Goal: Task Accomplishment & Management: Manage account settings

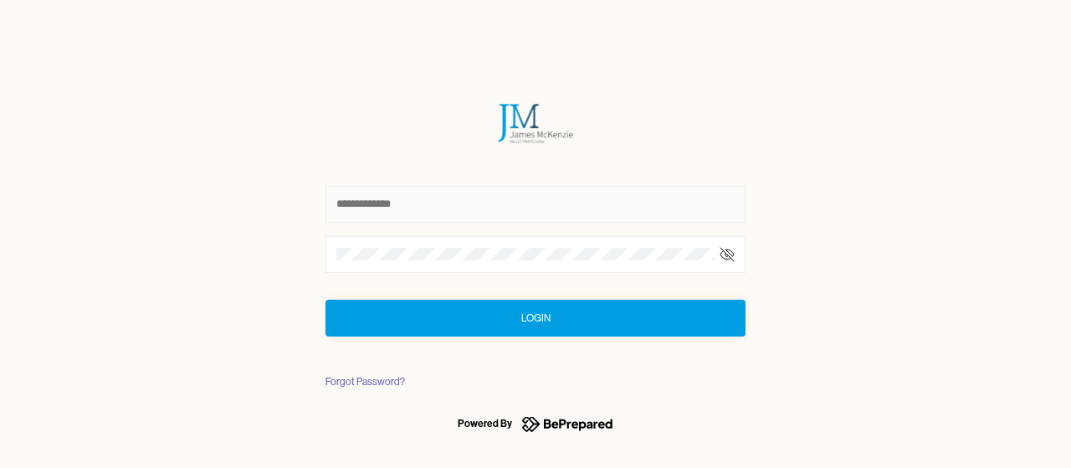
click at [496, 203] on input "text" at bounding box center [536, 204] width 420 height 37
type input "*"
type input "**********"
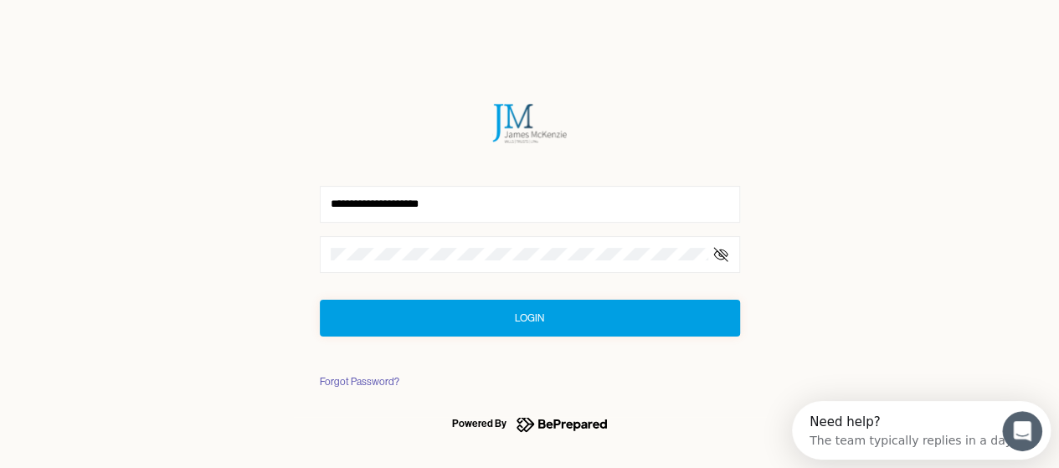
click button "Login" at bounding box center [530, 318] width 420 height 37
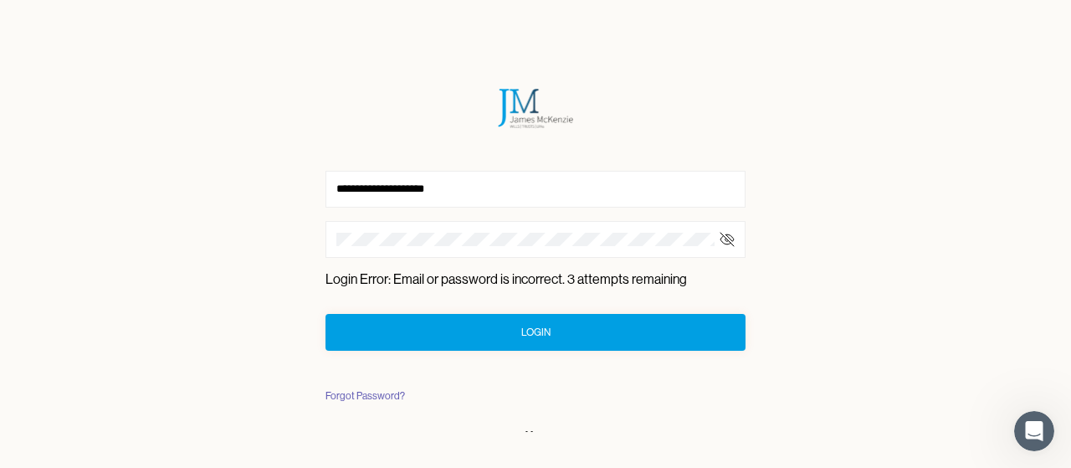
click at [727, 237] on icon at bounding box center [727, 239] width 17 height 17
click at [727, 235] on icon at bounding box center [727, 239] width 17 height 17
click at [281, 234] on div "**********" at bounding box center [535, 234] width 1071 height 468
click button "Login" at bounding box center [536, 332] width 420 height 37
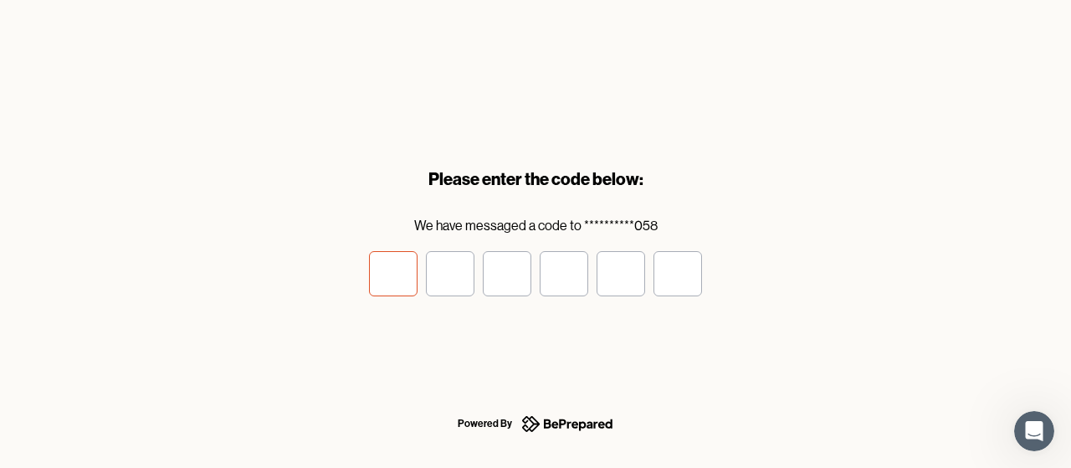
click at [392, 277] on input "tel" at bounding box center [393, 273] width 49 height 45
type input "*"
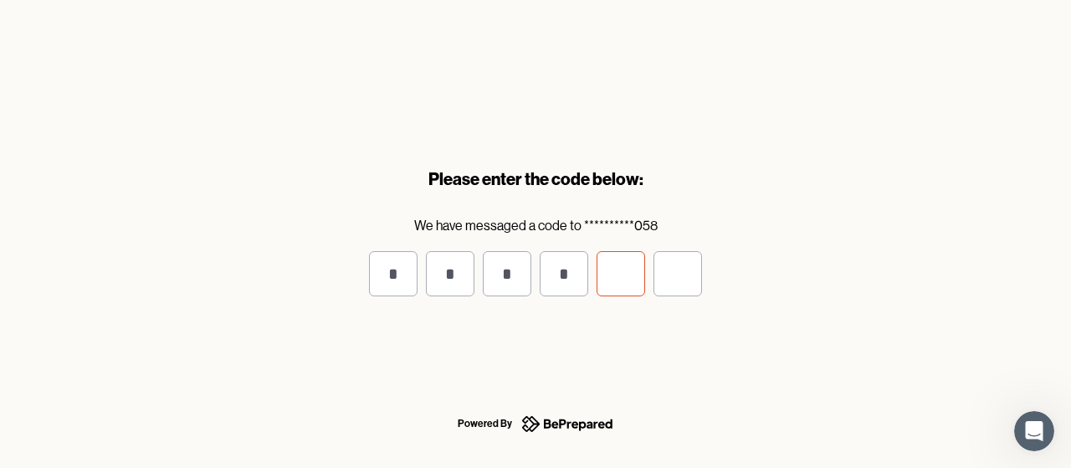
type input "*"
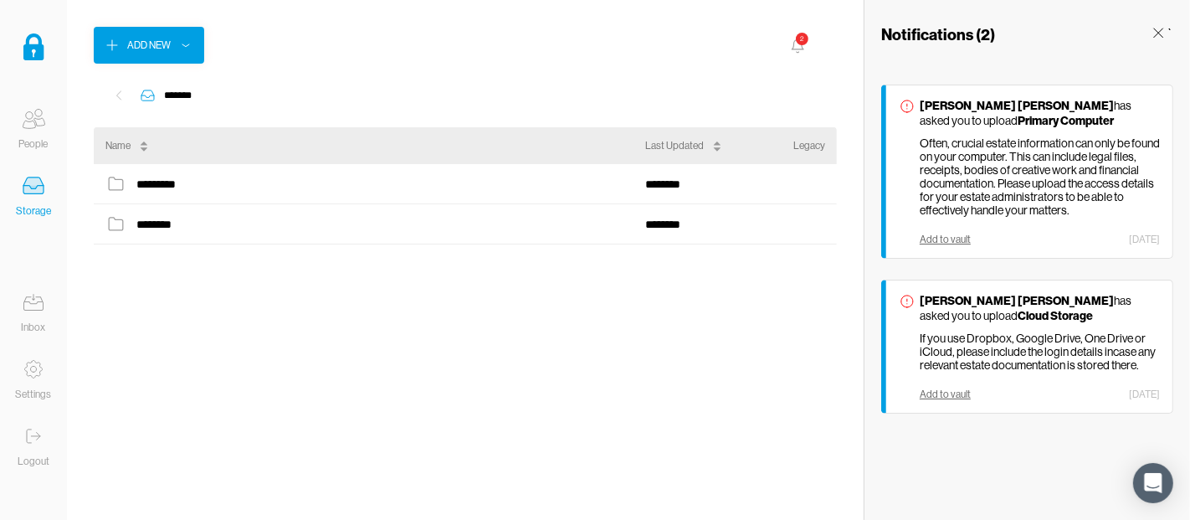
click at [30, 125] on icon at bounding box center [33, 118] width 33 height 33
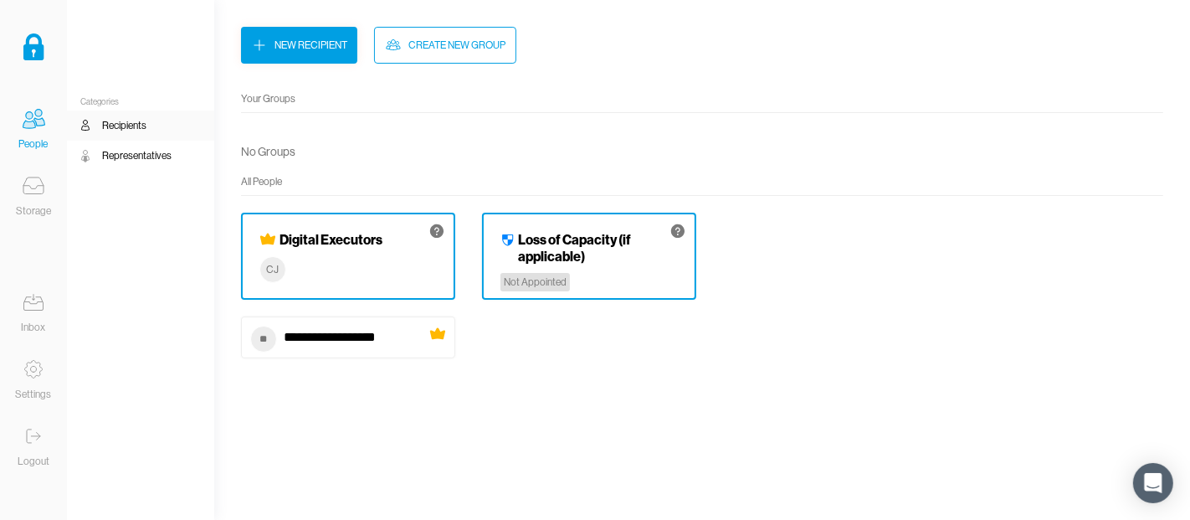
click at [559, 273] on div "Not Appointed" at bounding box center [535, 282] width 69 height 18
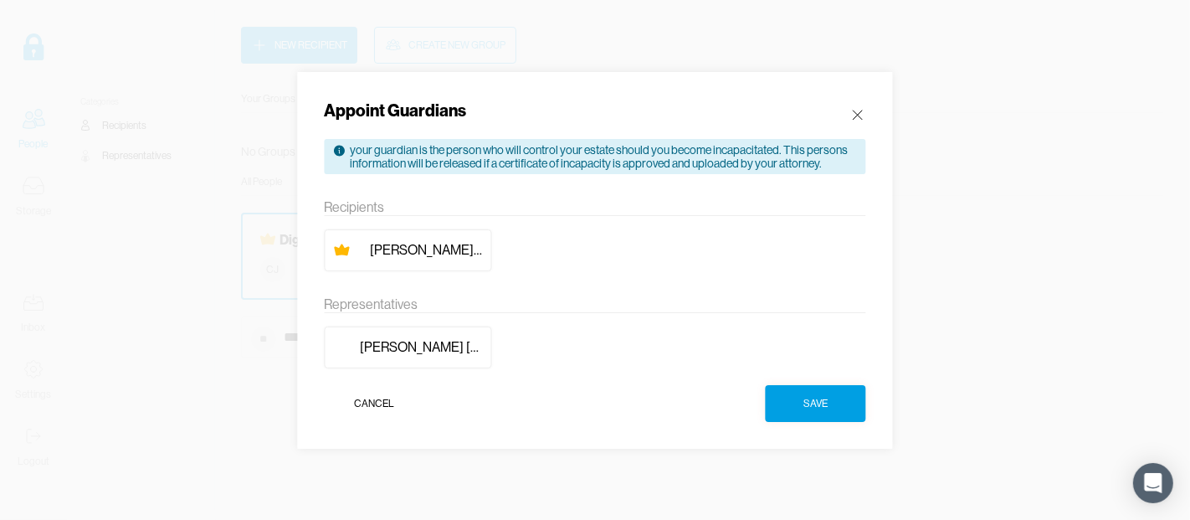
click at [404, 248] on div "Christopher Jordan" at bounding box center [426, 250] width 113 height 16
click at [833, 401] on button "Save" at bounding box center [816, 403] width 100 height 37
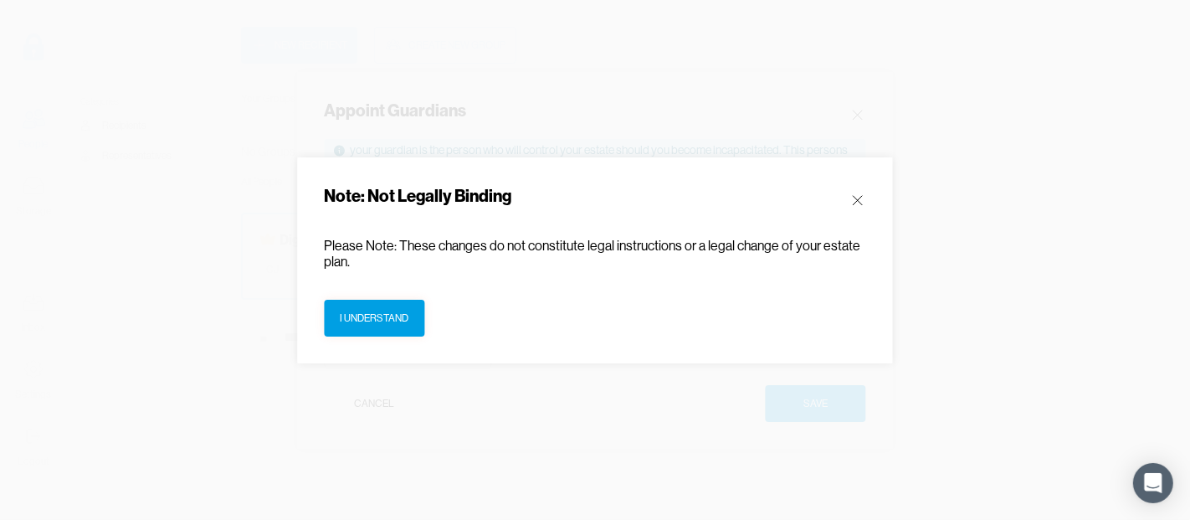
click at [351, 317] on div "I understand" at bounding box center [375, 318] width 69 height 17
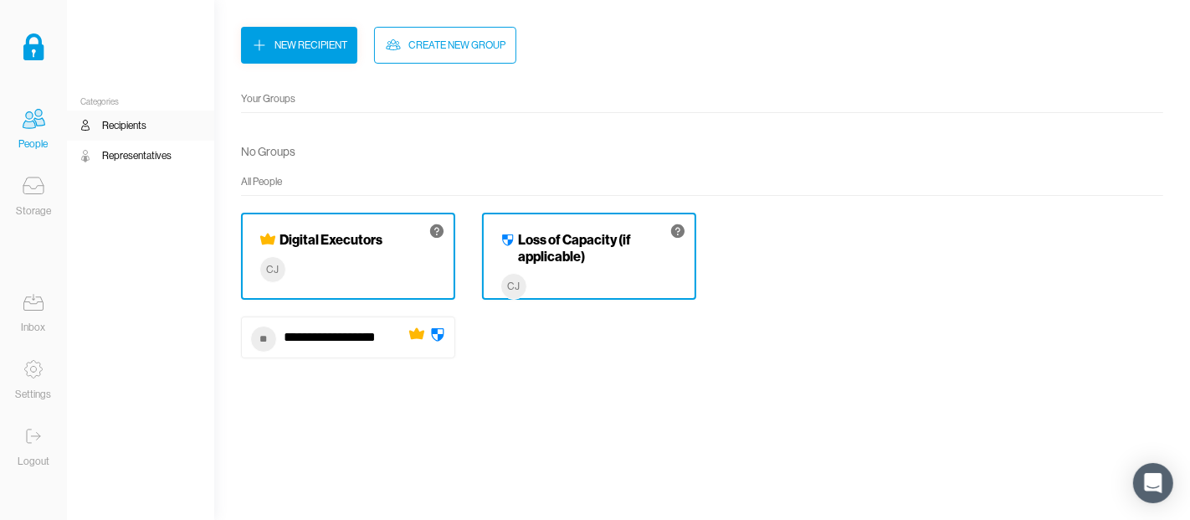
click at [141, 156] on div "Representatives" at bounding box center [136, 155] width 69 height 17
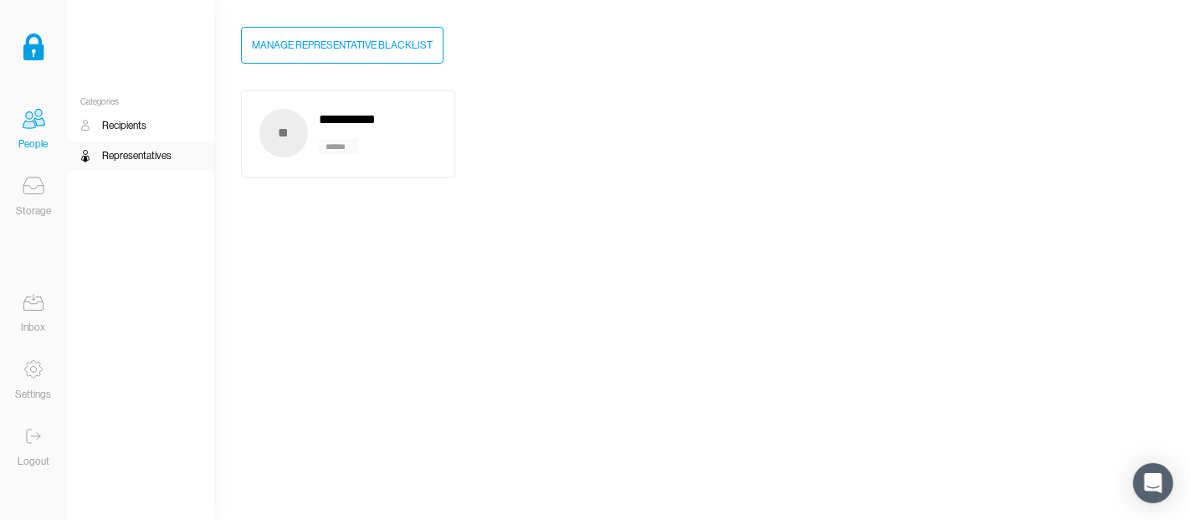
click at [340, 124] on div "**********" at bounding box center [348, 119] width 59 height 23
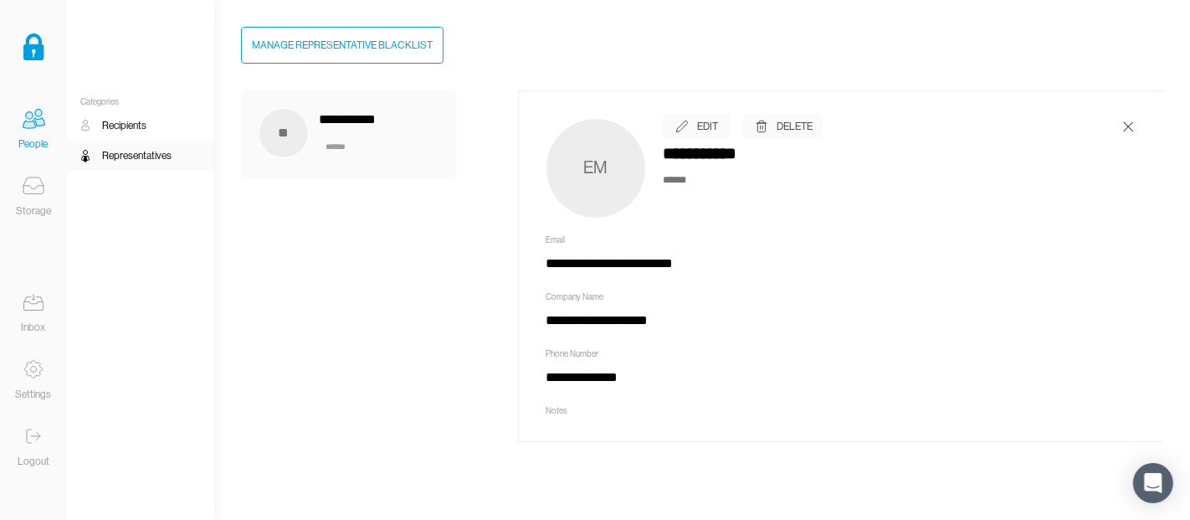
click at [33, 316] on icon at bounding box center [33, 301] width 33 height 33
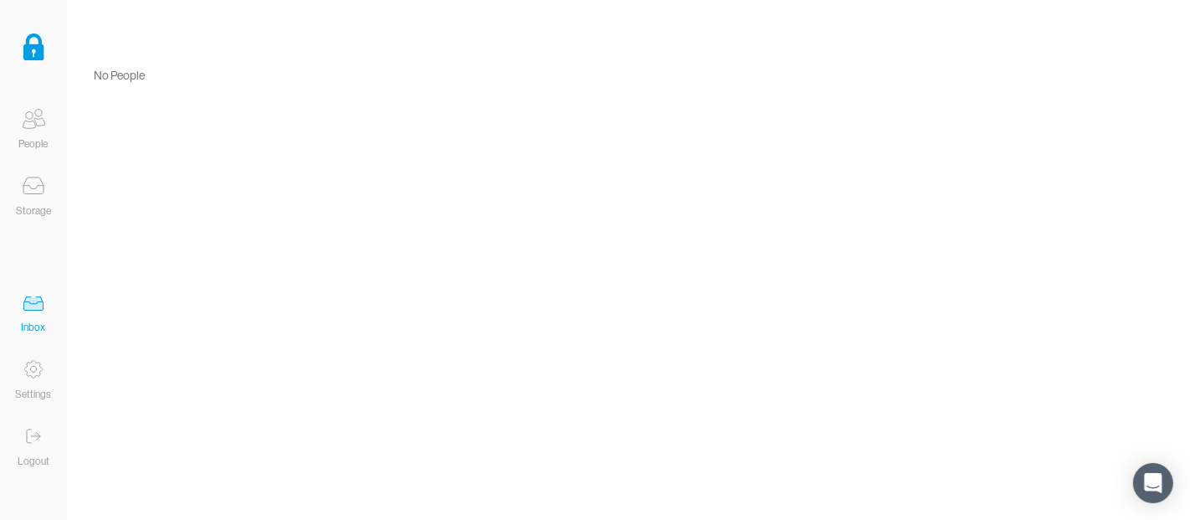
click at [34, 49] on img at bounding box center [33, 46] width 21 height 27
click at [38, 127] on icon at bounding box center [33, 118] width 33 height 33
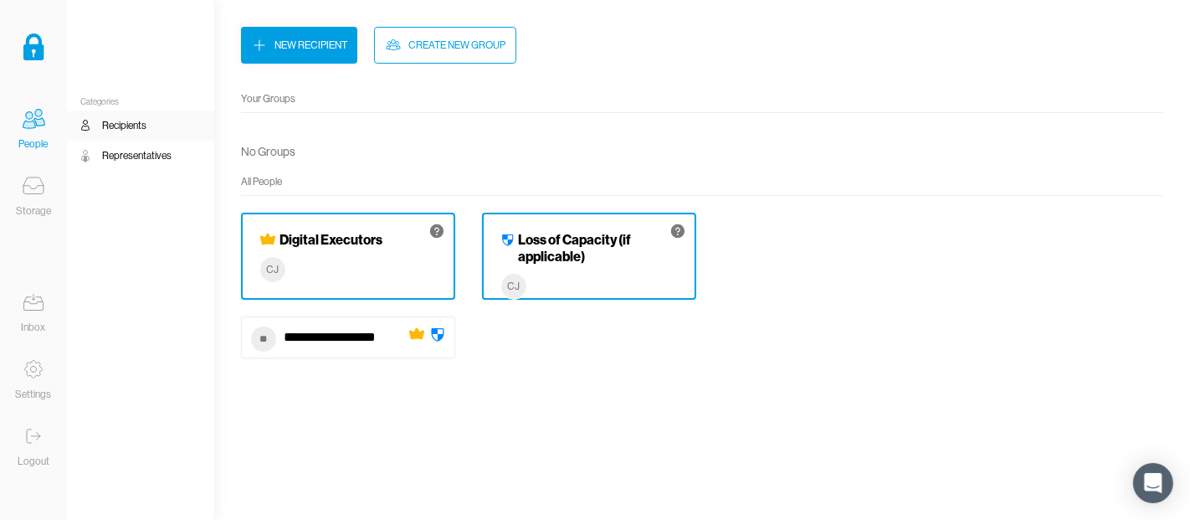
click at [34, 197] on icon at bounding box center [33, 185] width 33 height 33
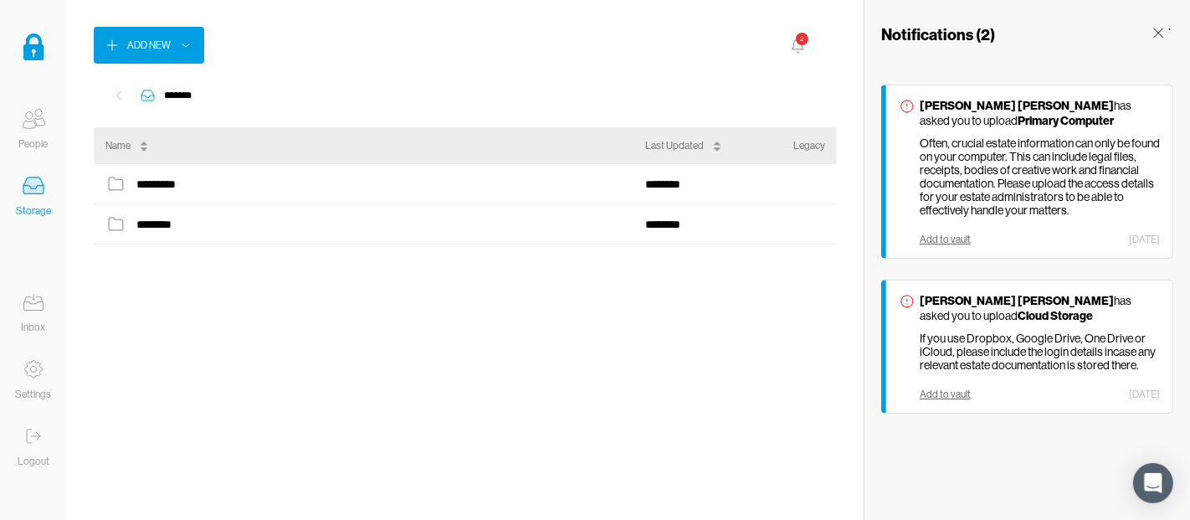
click at [32, 369] on icon at bounding box center [33, 368] width 33 height 33
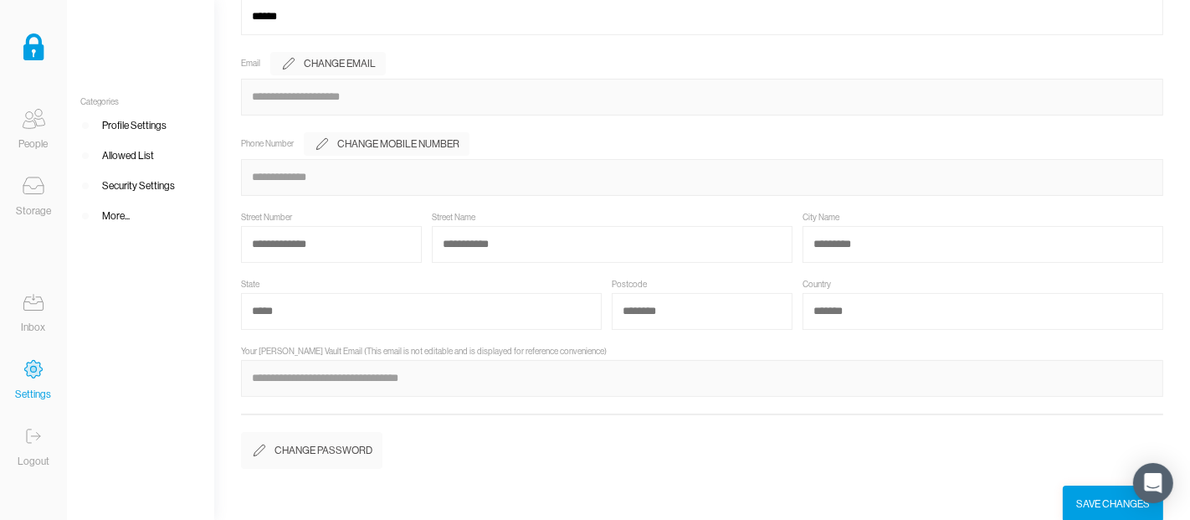
scroll to position [173, 0]
click at [38, 436] on icon at bounding box center [35, 436] width 9 height 0
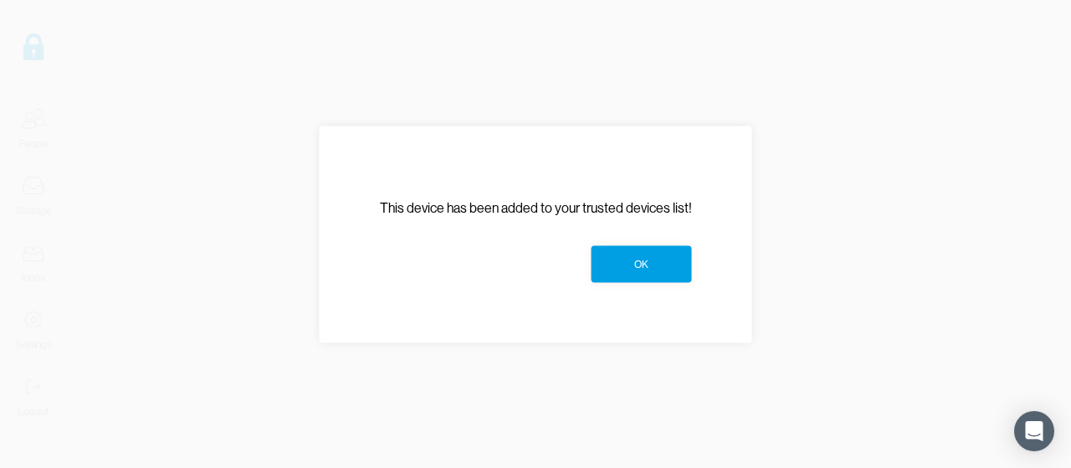
click at [621, 260] on button "OK" at bounding box center [642, 263] width 100 height 37
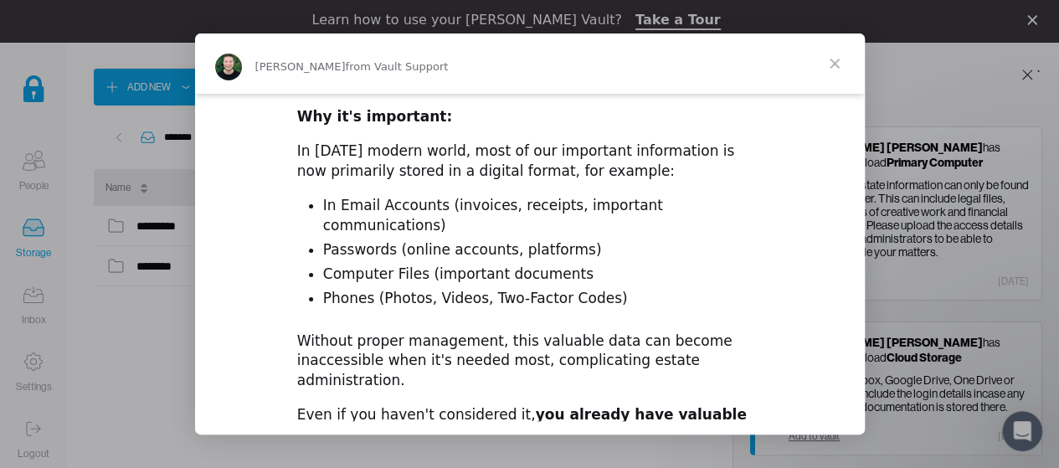
scroll to position [648, 0]
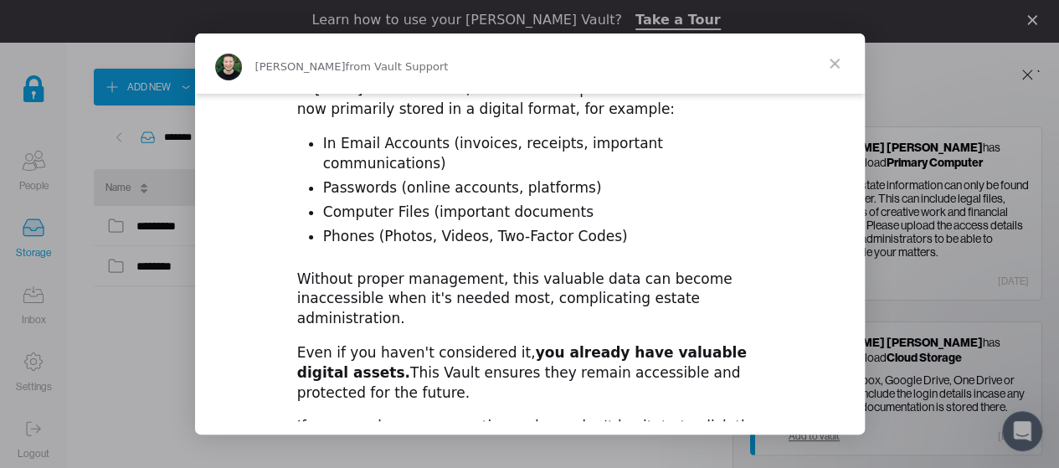
click at [837, 60] on span "Close" at bounding box center [834, 63] width 60 height 60
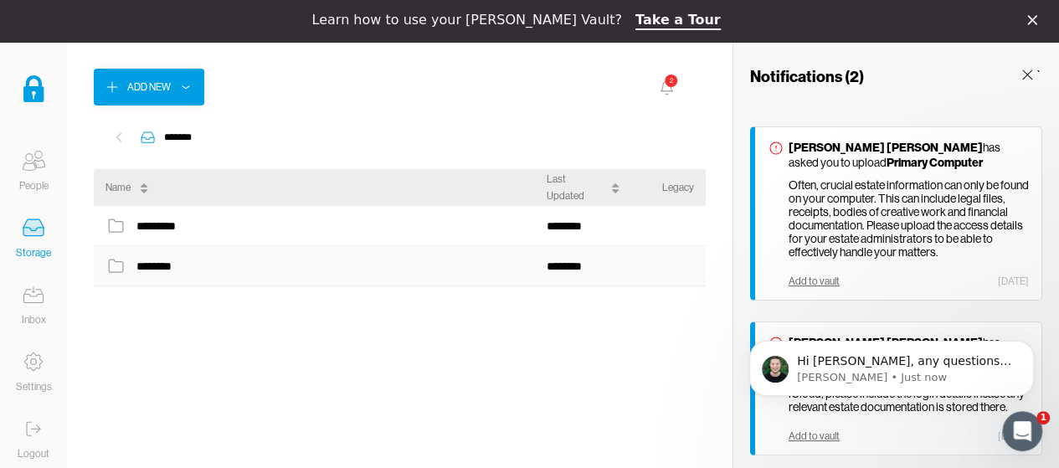
scroll to position [0, 0]
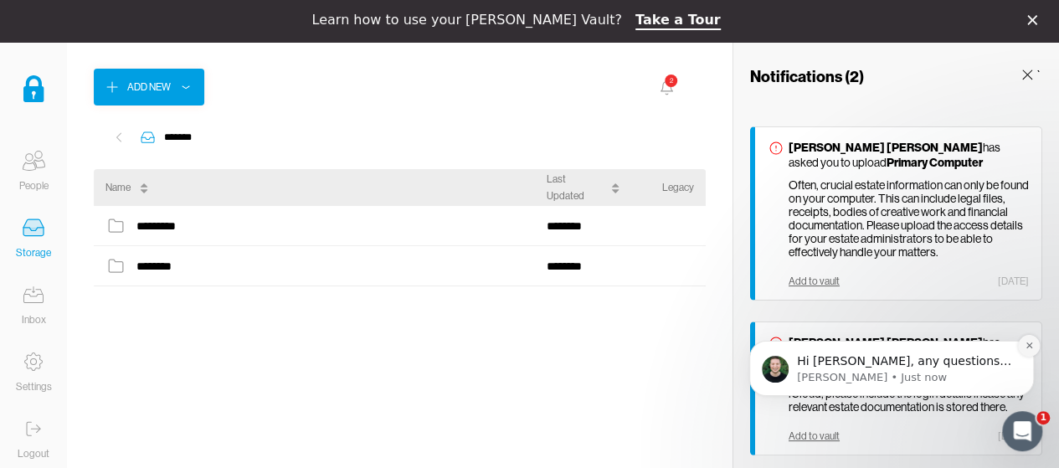
click at [1033, 345] on icon "Dismiss notification" at bounding box center [1028, 345] width 9 height 9
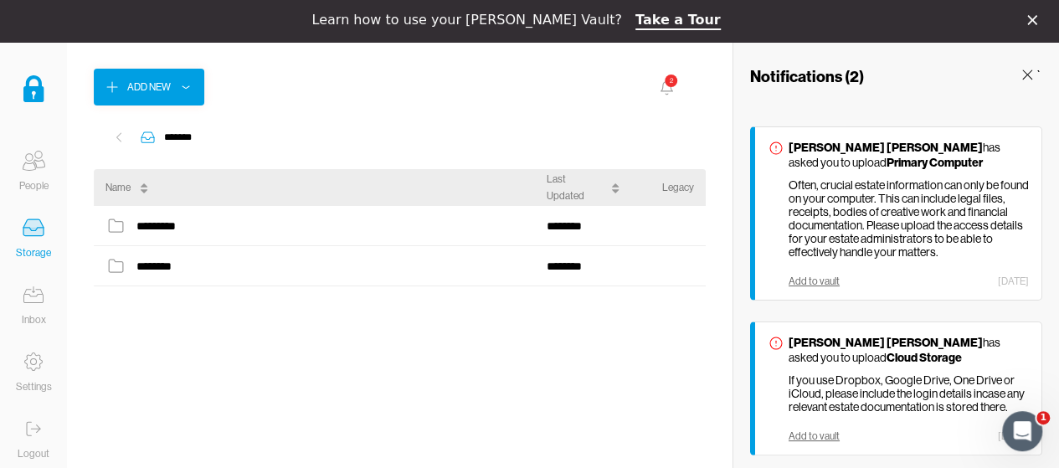
scroll to position [2, 0]
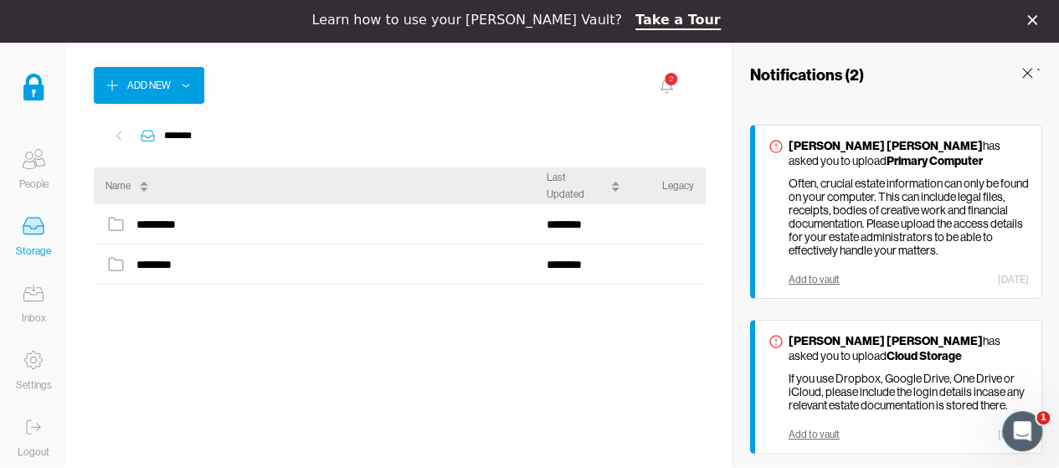
click at [1027, 68] on icon at bounding box center [1027, 72] width 17 height 17
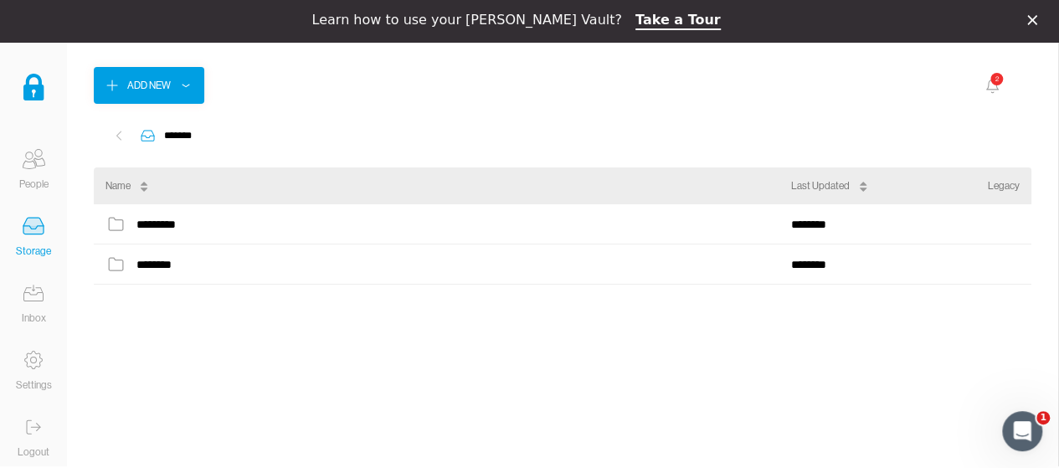
click at [990, 81] on div "2" at bounding box center [995, 78] width 14 height 14
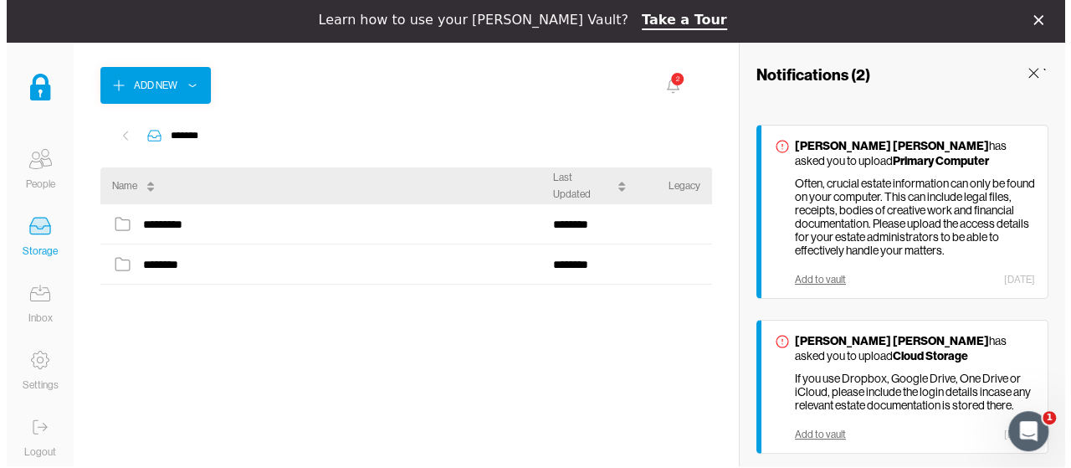
scroll to position [13, 0]
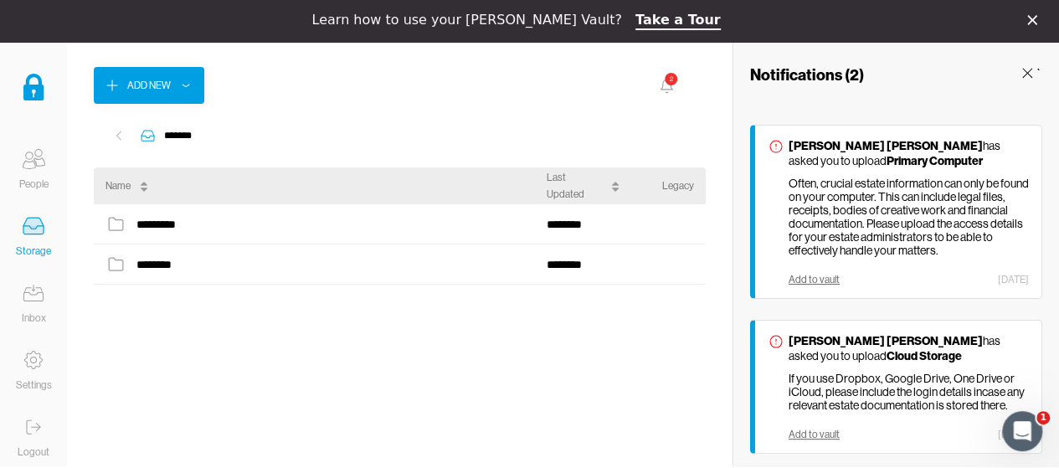
click at [798, 274] on div "Add to vault" at bounding box center [813, 280] width 51 height 12
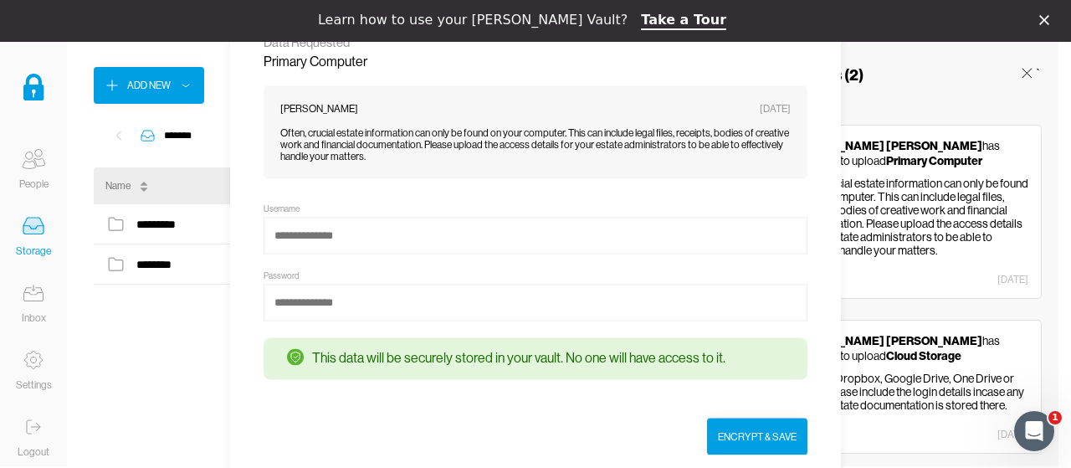
click at [966, 76] on div "Notifications ( 2 ) `" at bounding box center [896, 69] width 326 height 59
drag, startPoint x: 884, startPoint y: 114, endPoint x: 965, endPoint y: 64, distance: 95.0
click at [886, 113] on div "[PERSON_NAME] [PERSON_NAME] has asked you to upload Primary Computer Often, cru…" at bounding box center [896, 289] width 326 height 362
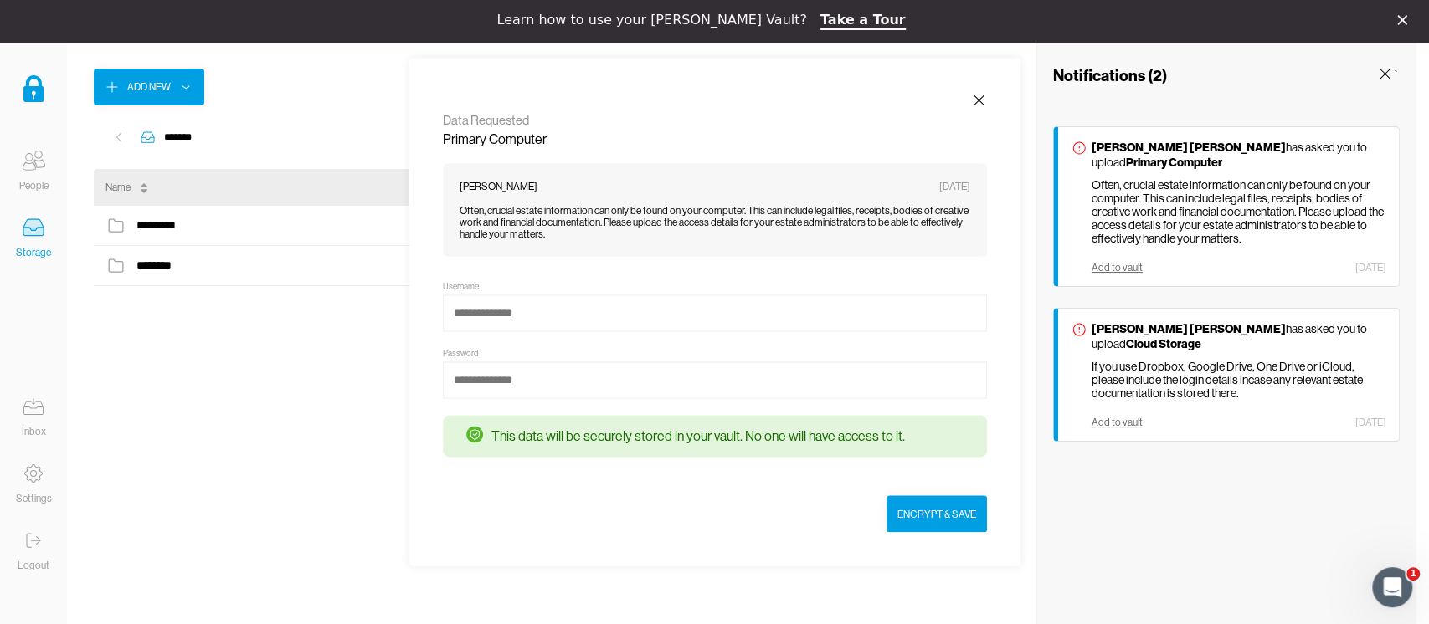
click at [979, 100] on icon at bounding box center [978, 100] width 9 height 9
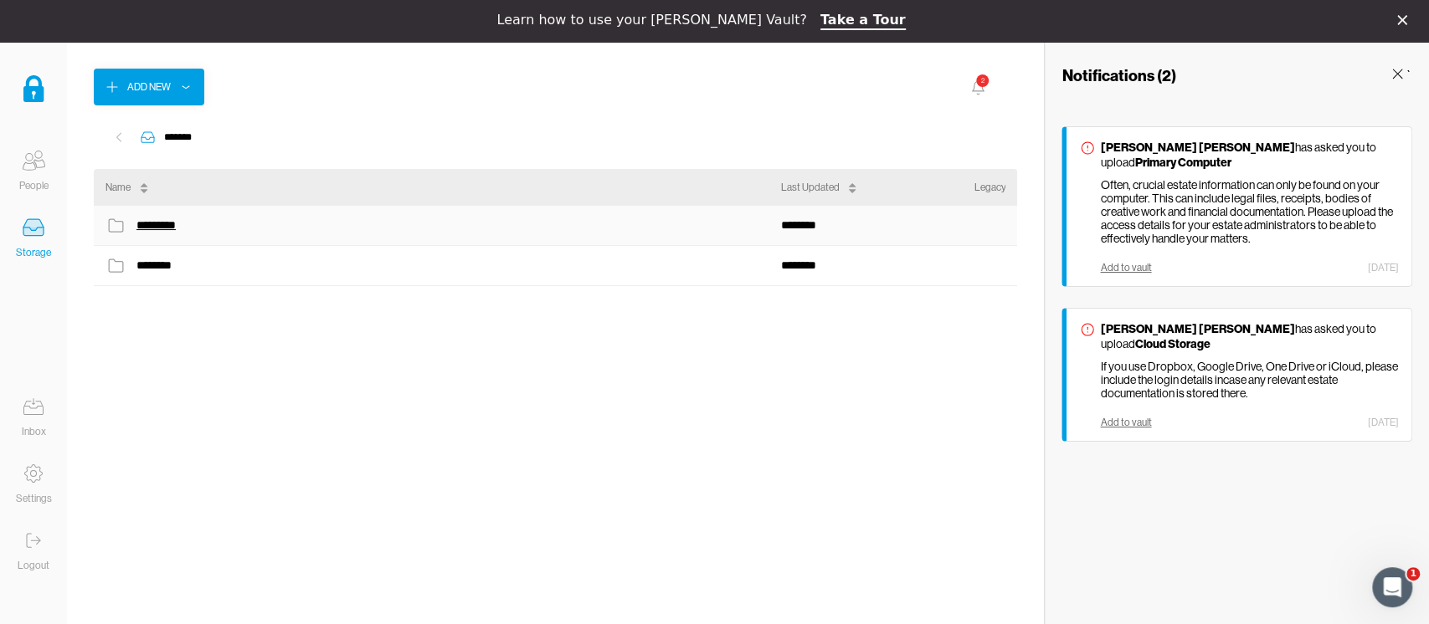
click at [165, 223] on div "*********" at bounding box center [163, 225] width 54 height 22
click at [125, 135] on icon at bounding box center [118, 137] width 17 height 17
click at [159, 264] on div "********" at bounding box center [156, 265] width 40 height 22
click at [160, 228] on div "*******" at bounding box center [156, 225] width 40 height 22
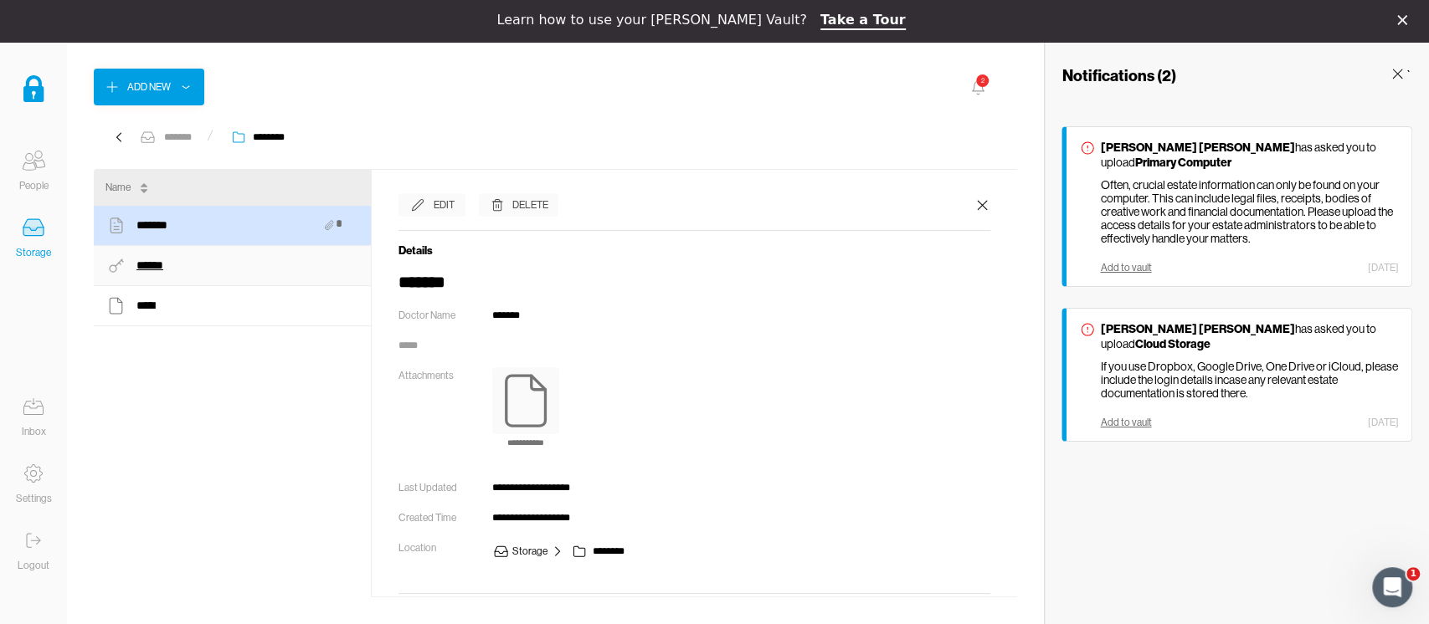
click at [157, 264] on div "******" at bounding box center [153, 265] width 35 height 22
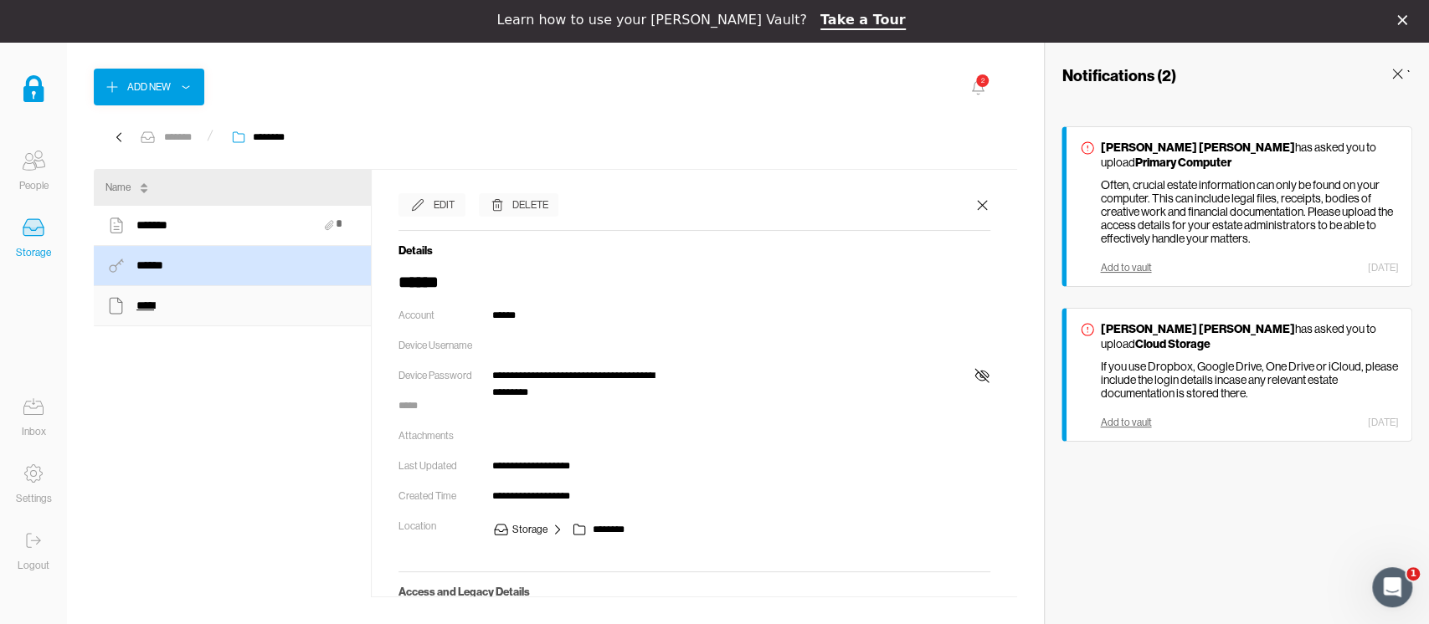
click at [161, 304] on div "*********" at bounding box center [155, 306] width 38 height 22
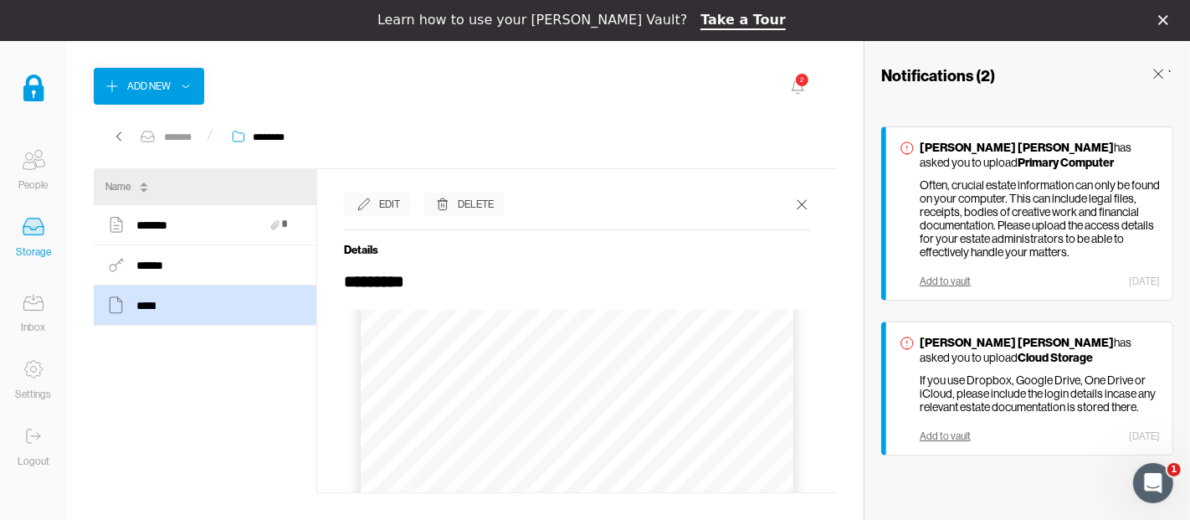
scroll to position [186, 0]
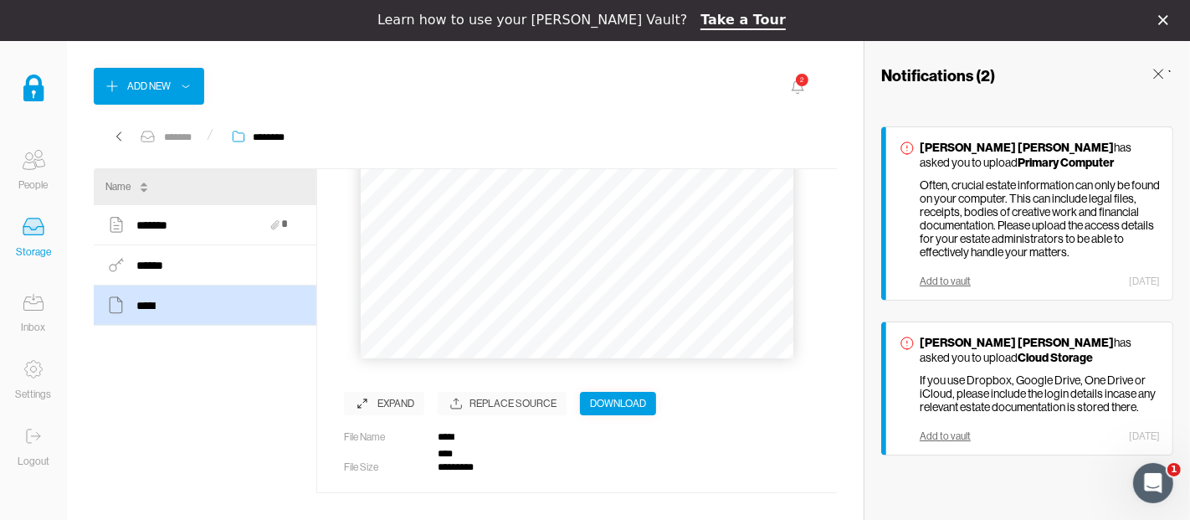
click at [605, 341] on button "›" at bounding box center [610, 344] width 37 height 37
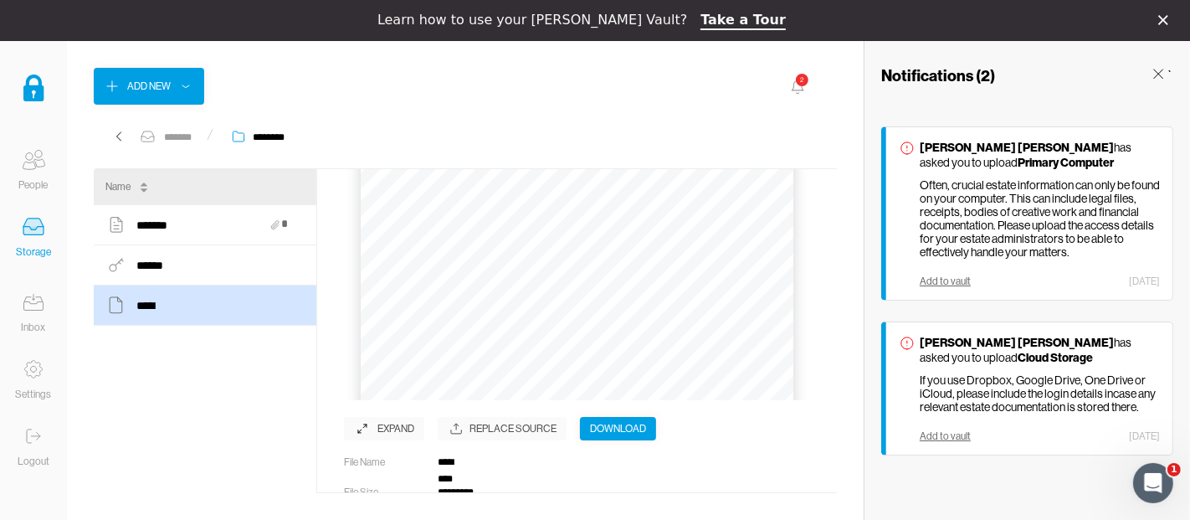
click at [363, 426] on icon at bounding box center [362, 428] width 17 height 17
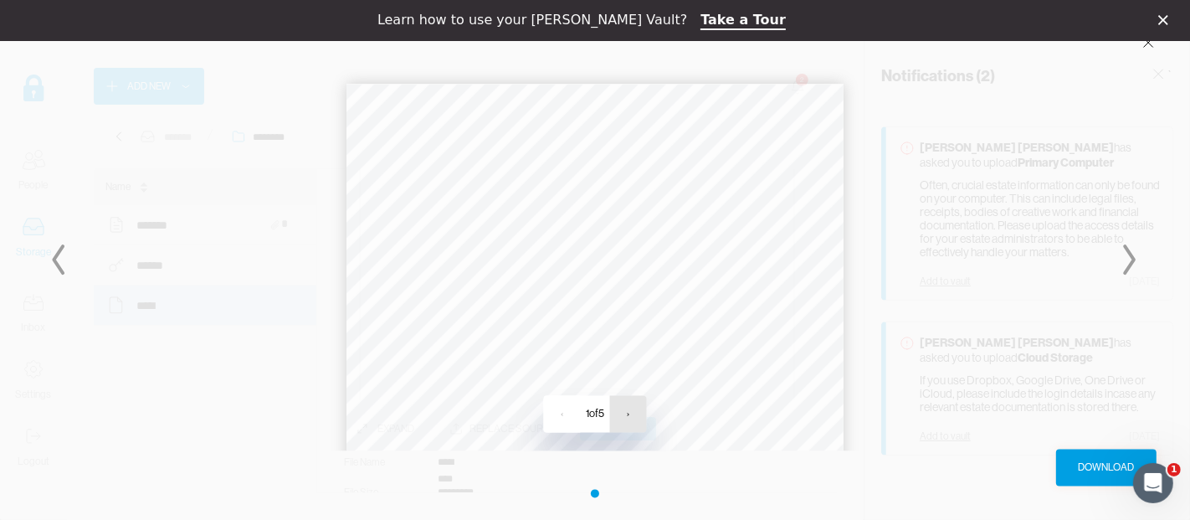
scroll to position [0, 0]
click at [630, 422] on button "›" at bounding box center [627, 413] width 37 height 37
click at [630, 417] on button "›" at bounding box center [629, 413] width 37 height 37
click at [630, 414] on button "›" at bounding box center [629, 413] width 37 height 37
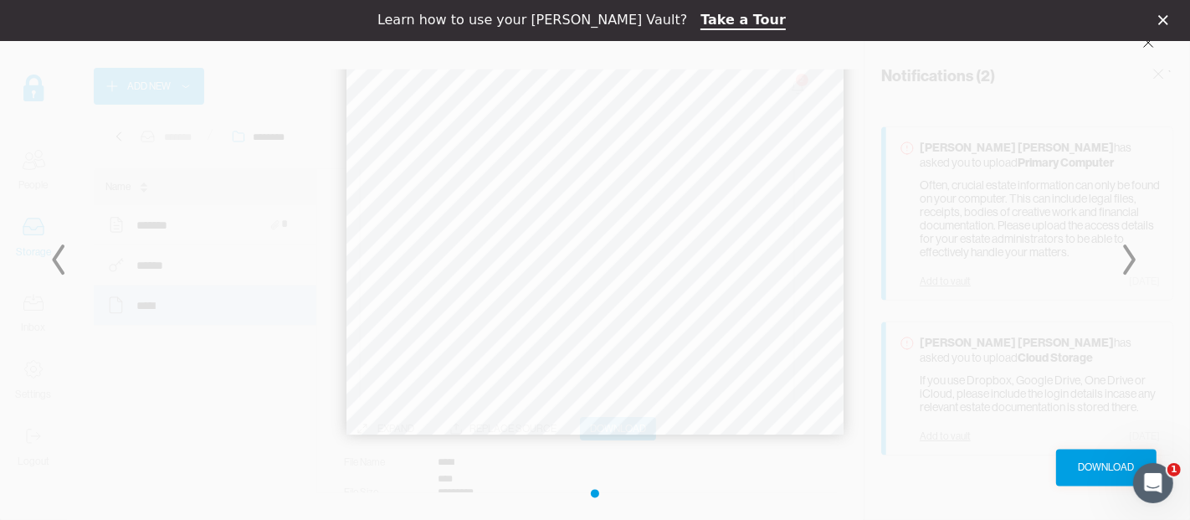
scroll to position [0, 0]
click at [630, 422] on button "›" at bounding box center [629, 413] width 37 height 37
click at [59, 264] on icon at bounding box center [59, 259] width 67 height 40
click at [52, 260] on icon at bounding box center [59, 259] width 67 height 40
drag, startPoint x: 64, startPoint y: 262, endPoint x: 79, endPoint y: 249, distance: 19.0
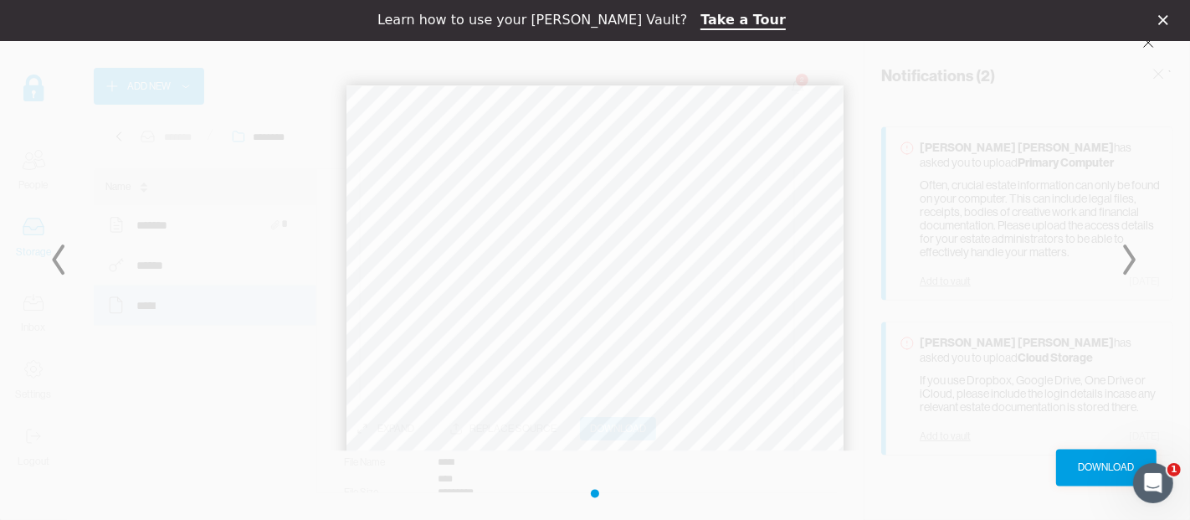
click at [69, 255] on icon at bounding box center [59, 259] width 67 height 40
click at [1071, 18] on icon "Close" at bounding box center [1163, 20] width 10 height 10
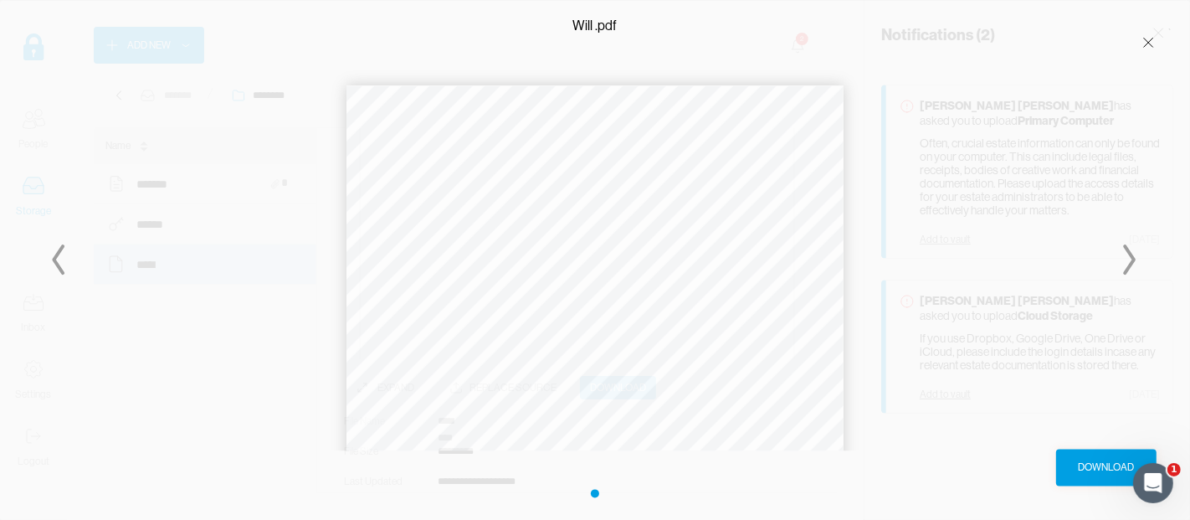
click at [1071, 43] on div at bounding box center [1130, 260] width 67 height 476
click at [1071, 255] on icon at bounding box center [1130, 259] width 67 height 40
click at [1071, 39] on div at bounding box center [1130, 260] width 67 height 476
click at [1071, 42] on div at bounding box center [1130, 260] width 67 height 476
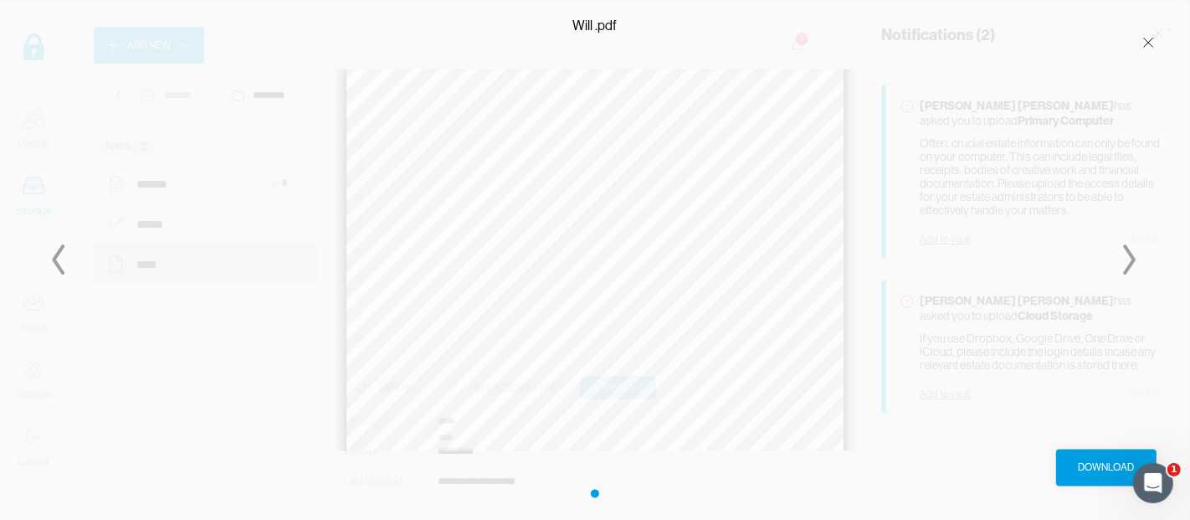
scroll to position [355, 0]
click at [1071, 467] on div "Download" at bounding box center [1107, 468] width 56 height 17
click at [1071, 42] on div at bounding box center [1130, 260] width 67 height 476
click at [1071, 40] on div at bounding box center [1130, 260] width 67 height 476
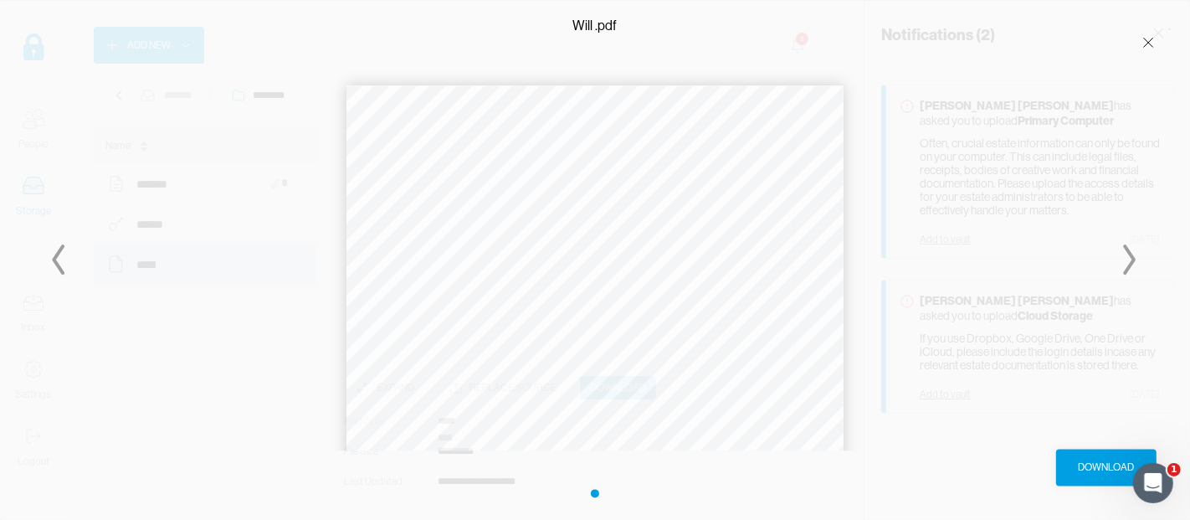
click at [1071, 40] on div at bounding box center [1130, 260] width 67 height 476
